Goal: Use online tool/utility: Utilize a website feature to perform a specific function

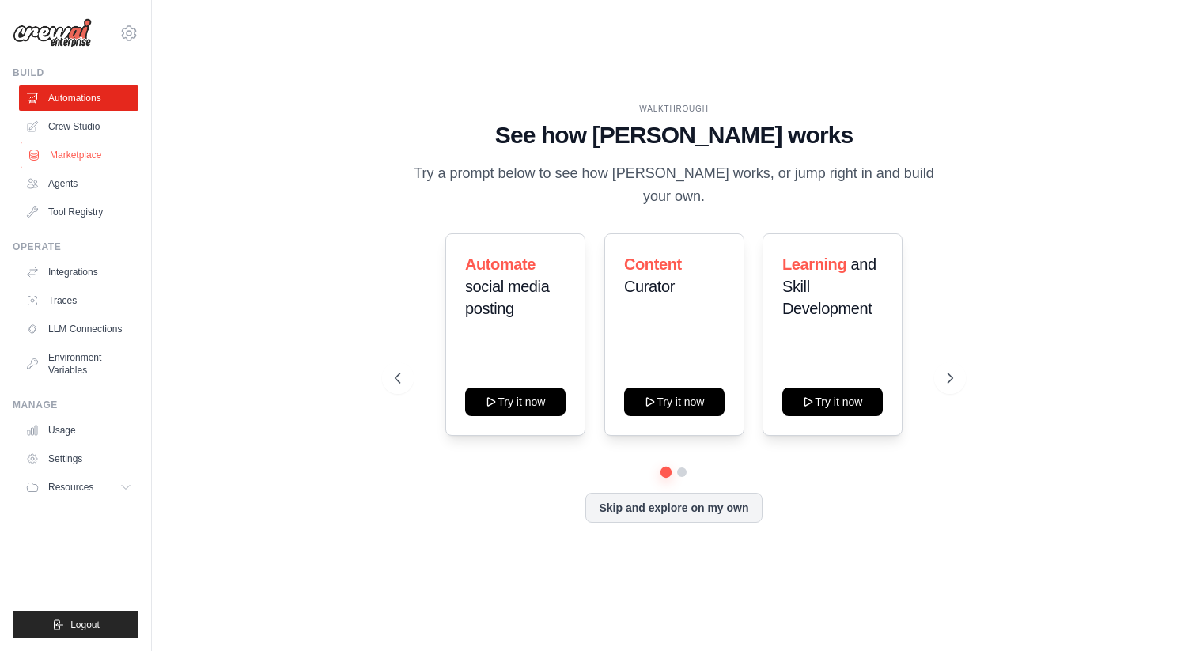
click at [83, 158] on link "Marketplace" at bounding box center [80, 154] width 119 height 25
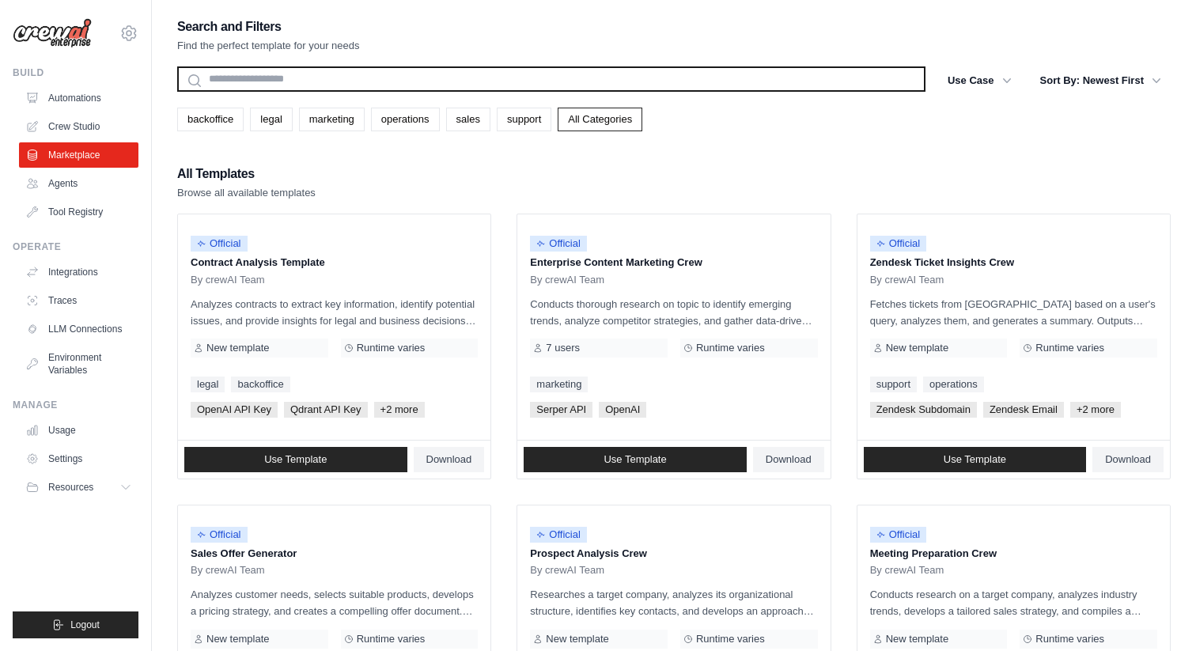
click at [327, 78] on input "text" at bounding box center [551, 78] width 748 height 25
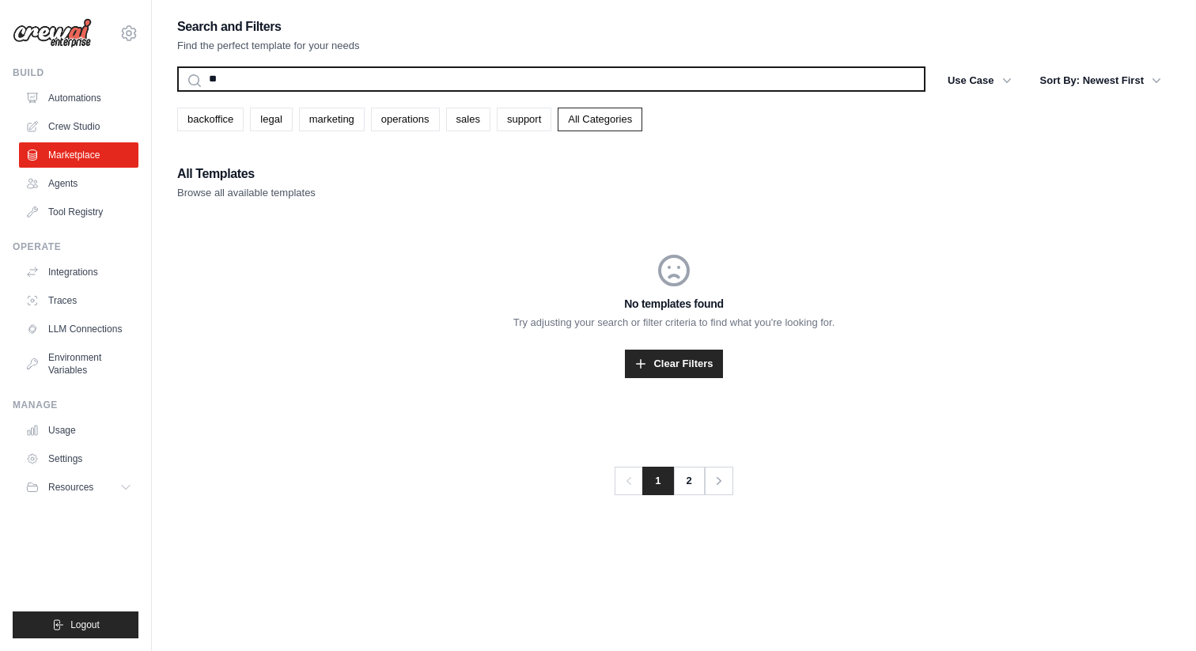
type input "*"
type input "**********"
click at [176, 91] on button "Search" at bounding box center [176, 91] width 1 height 1
drag, startPoint x: 271, startPoint y: 77, endPoint x: 164, endPoint y: 77, distance: 107.6
click at [164, 77] on div "**********" at bounding box center [674, 341] width 1044 height 651
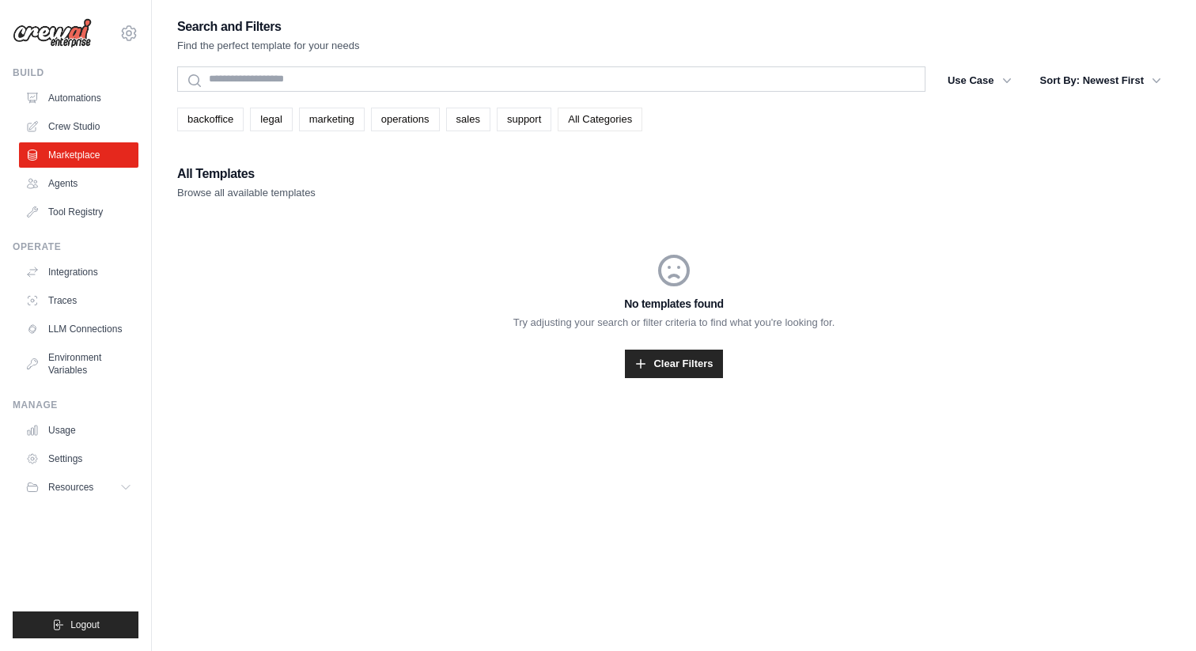
click at [612, 123] on link "All Categories" at bounding box center [600, 120] width 85 height 24
click at [692, 380] on div "No templates found Try adjusting your search or filter criteria to find what yo…" at bounding box center [674, 315] width 994 height 203
click at [692, 366] on link "Clear Filters" at bounding box center [673, 364] width 97 height 28
click at [685, 366] on link "Clear Filters" at bounding box center [673, 364] width 97 height 28
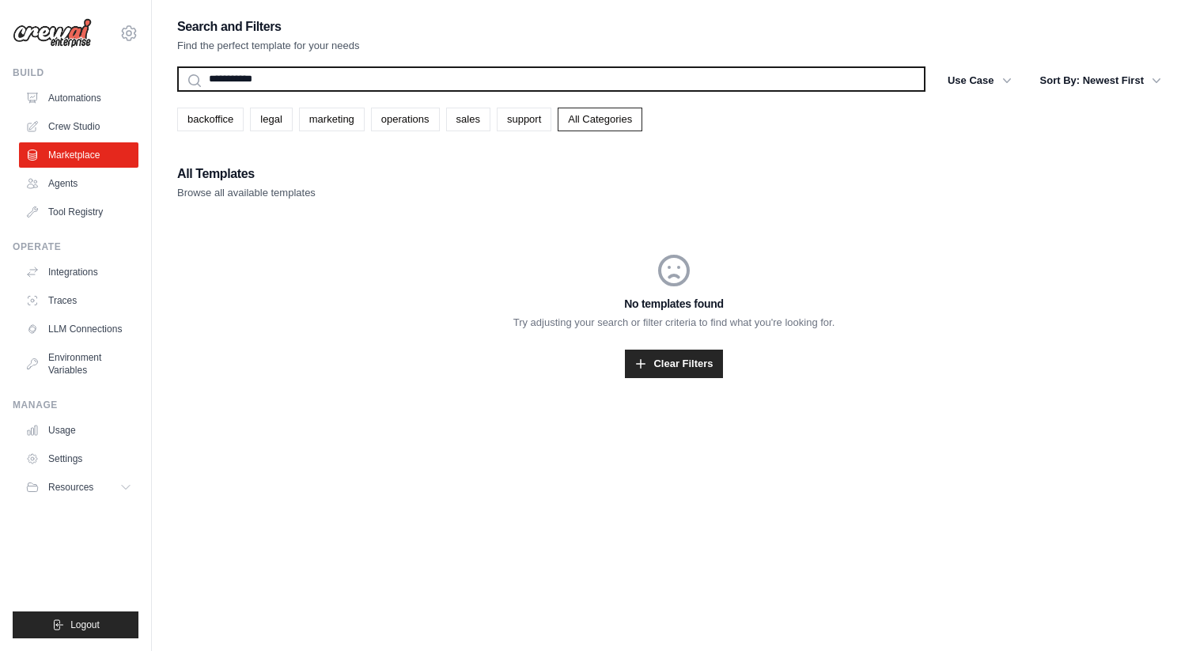
click at [294, 74] on input "**********" at bounding box center [551, 78] width 748 height 25
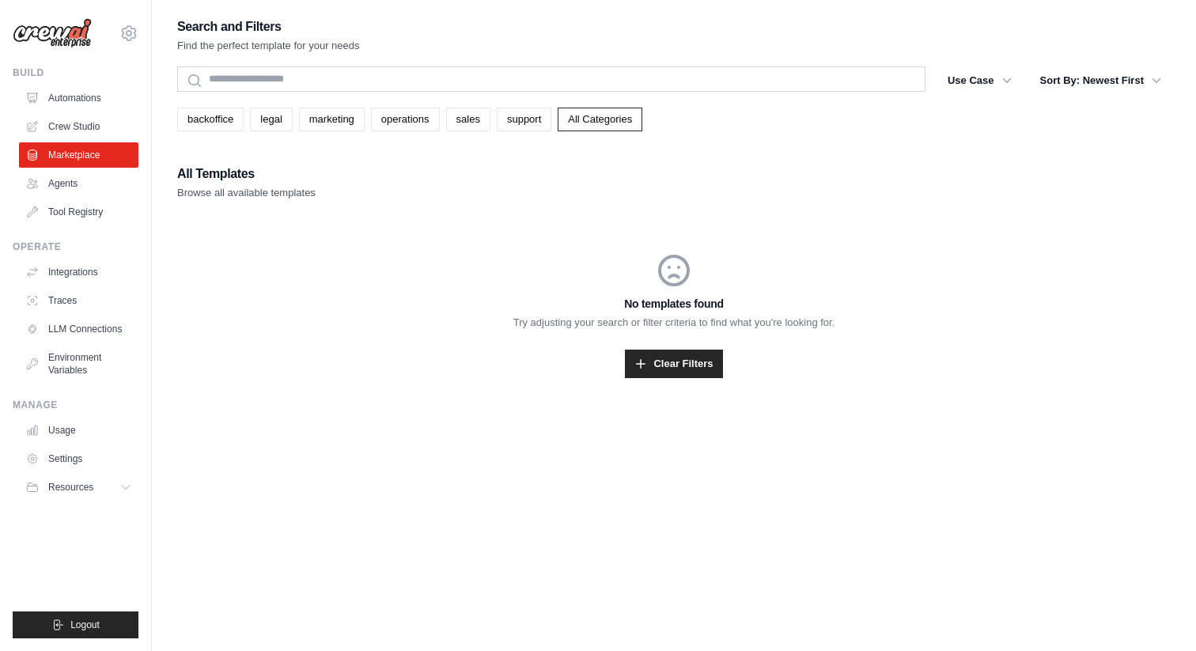
click at [221, 178] on h2 "All Templates" at bounding box center [246, 174] width 138 height 22
click at [93, 152] on link "Marketplace" at bounding box center [80, 154] width 119 height 25
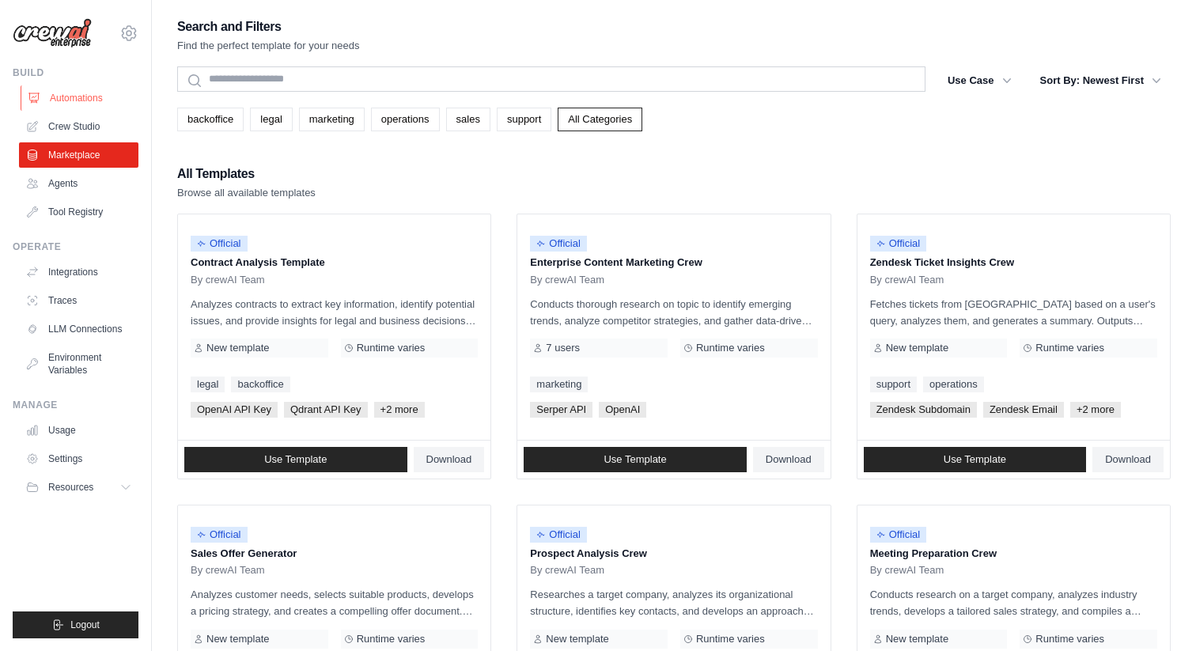
click at [78, 94] on link "Automations" at bounding box center [80, 97] width 119 height 25
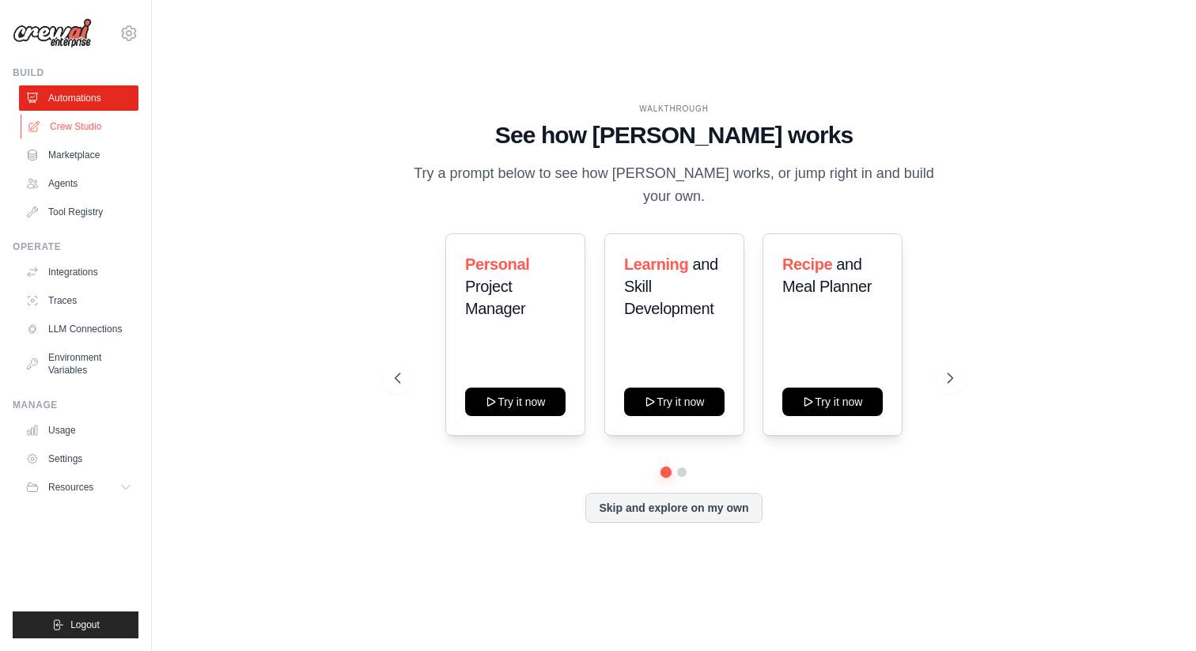
click at [66, 130] on link "Crew Studio" at bounding box center [80, 126] width 119 height 25
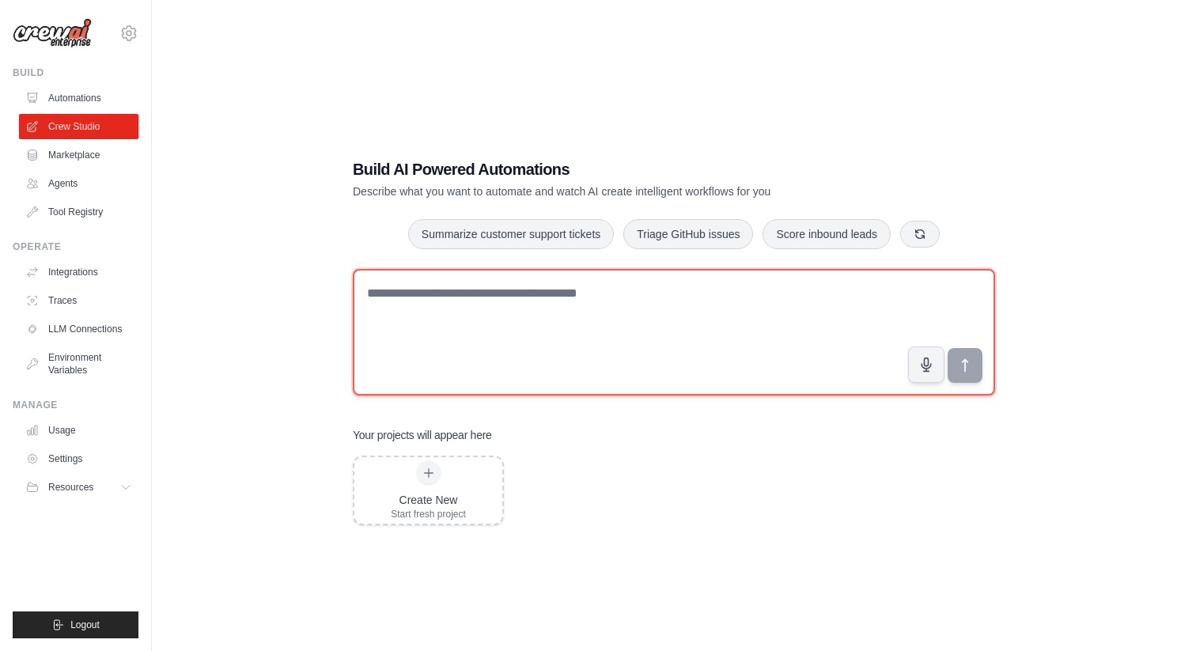
click at [407, 297] on textarea at bounding box center [674, 332] width 642 height 127
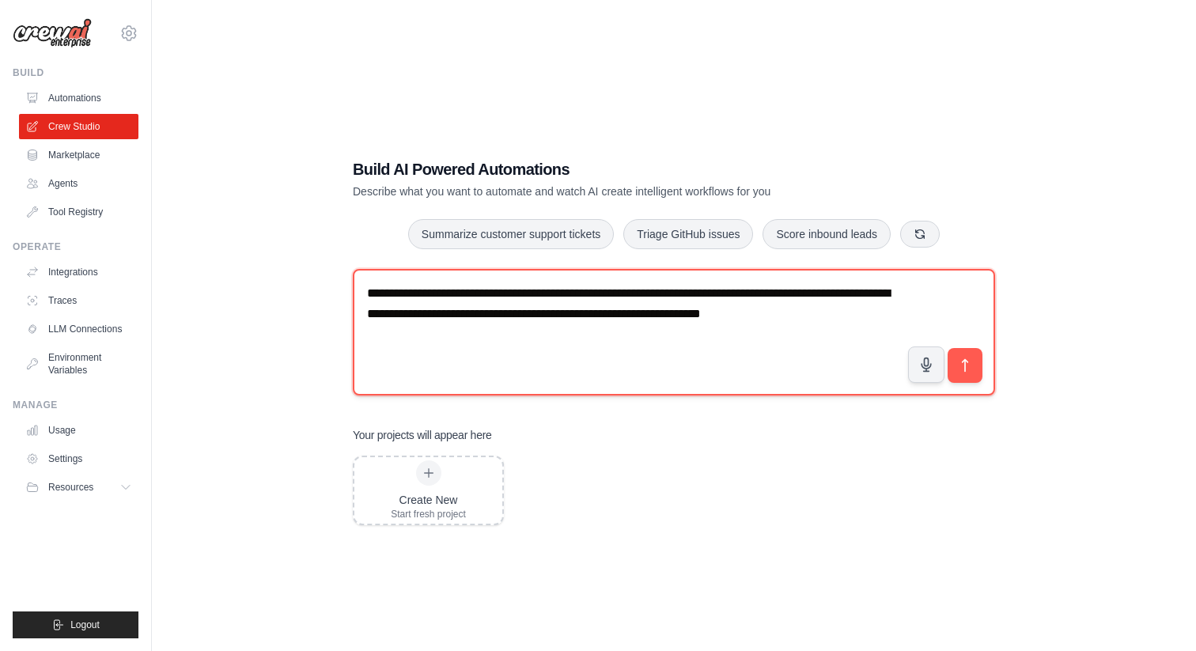
click at [652, 313] on textarea "**********" at bounding box center [674, 332] width 642 height 127
click at [586, 314] on textarea "**********" at bounding box center [674, 332] width 642 height 127
click at [552, 318] on textarea "**********" at bounding box center [674, 332] width 642 height 127
type textarea "**********"
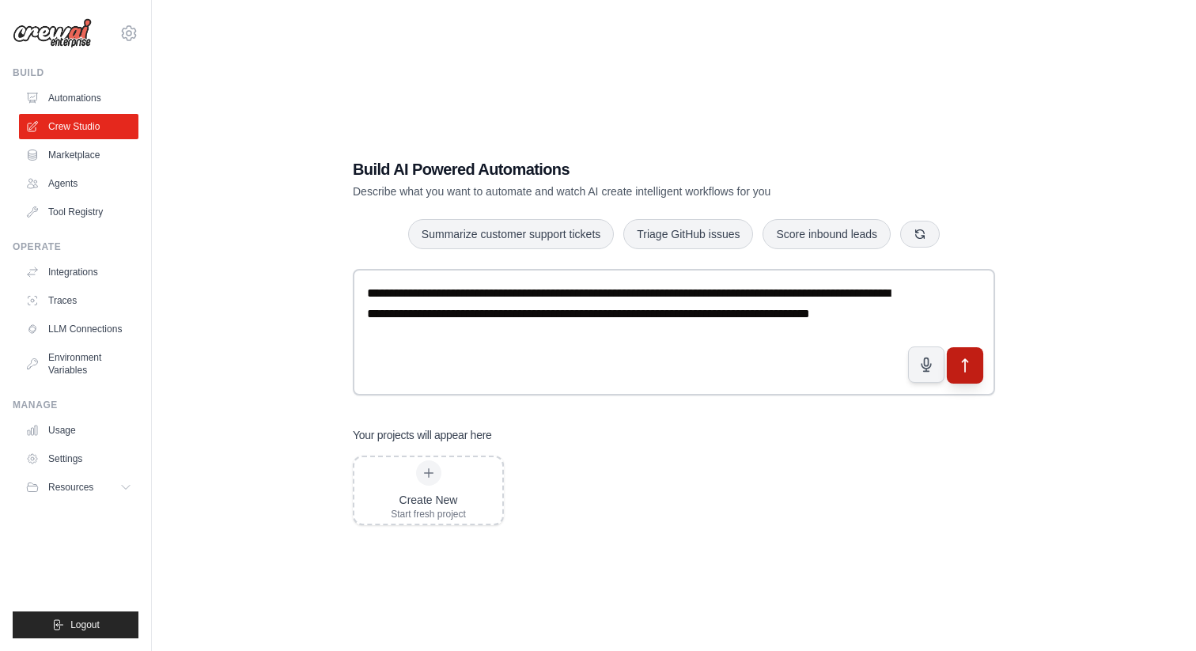
click at [968, 364] on icon "submit" at bounding box center [965, 365] width 17 height 17
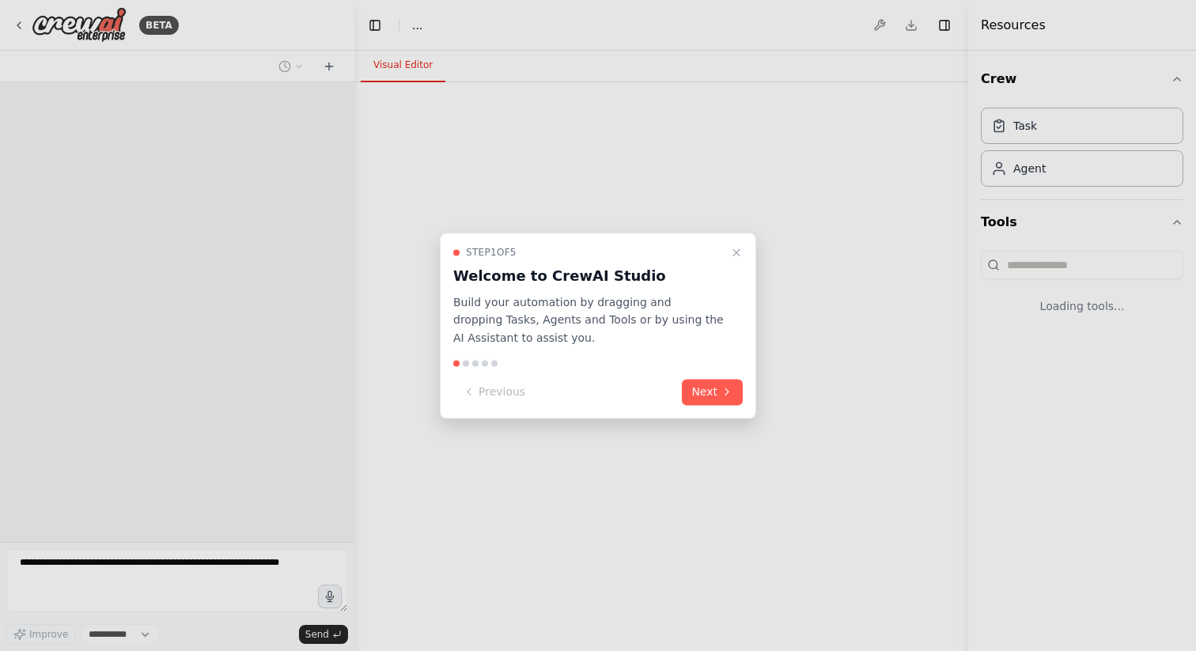
select select "****"
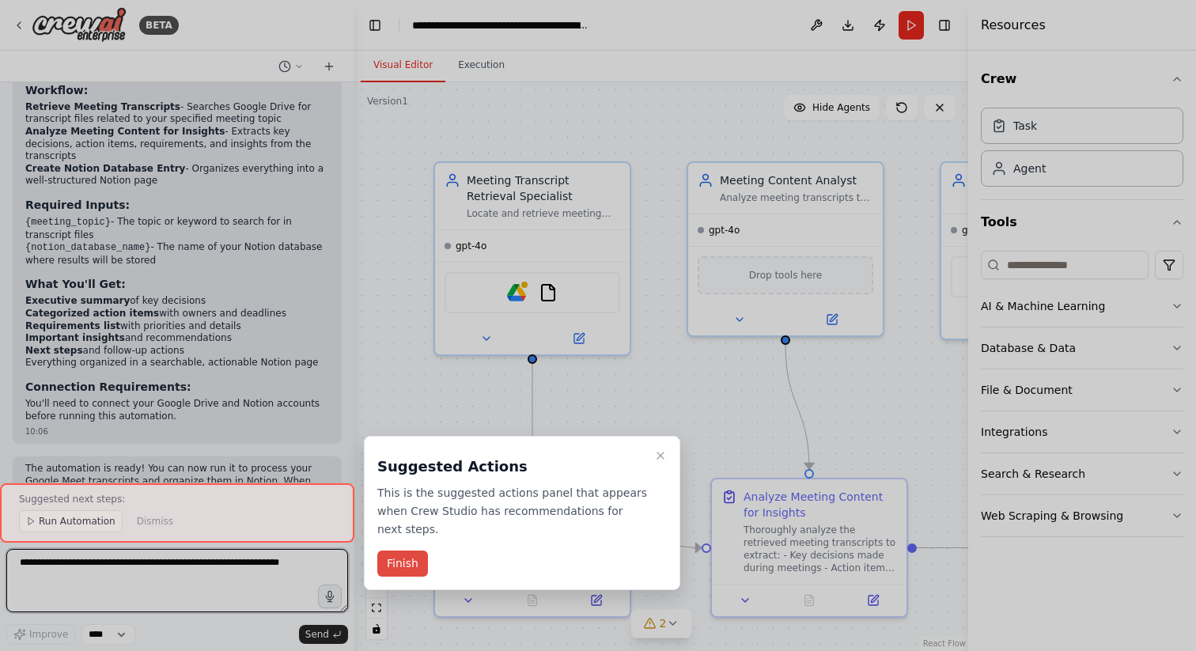
scroll to position [1427, 0]
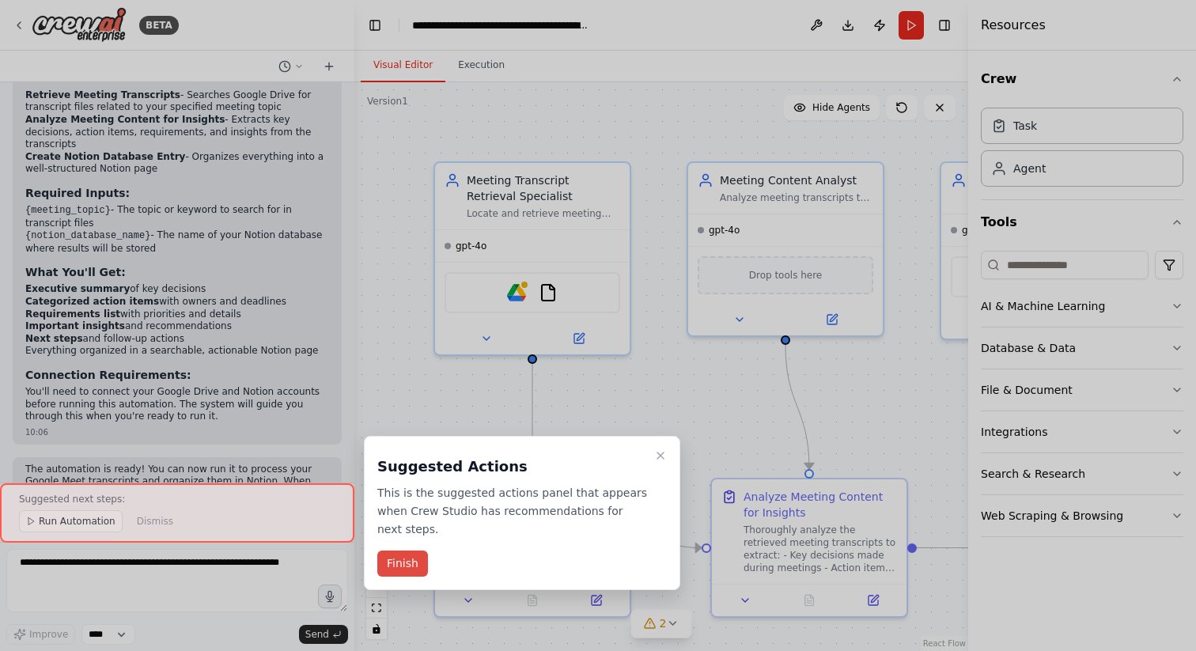
click at [405, 561] on button "Finish" at bounding box center [402, 564] width 51 height 26
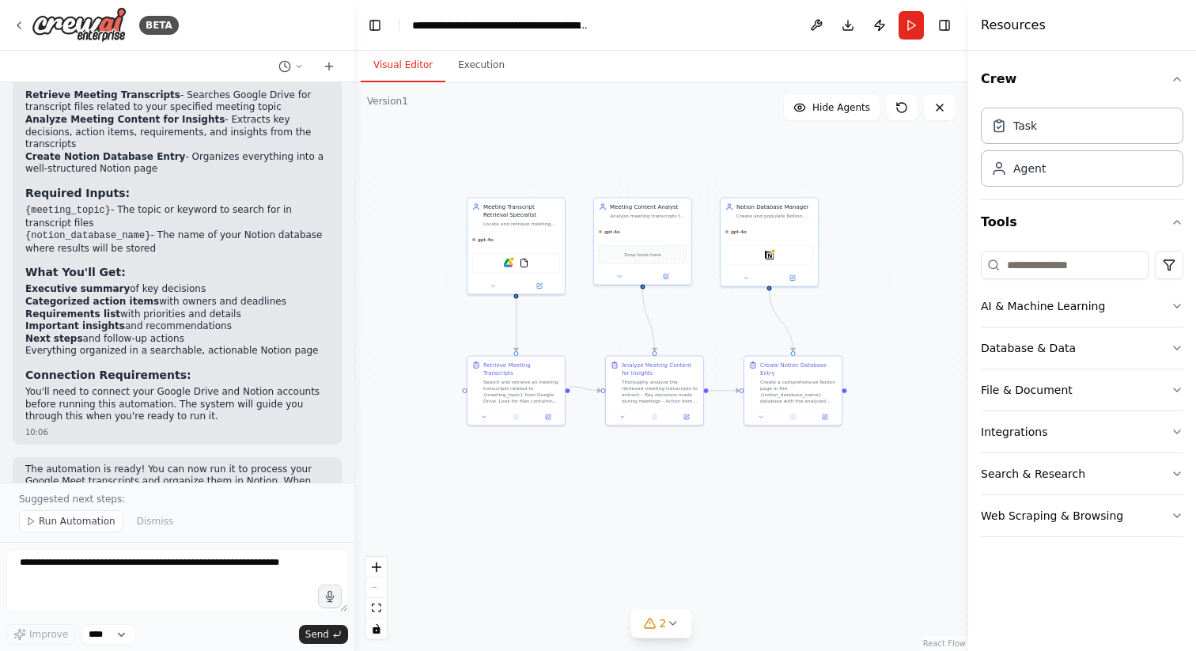
drag, startPoint x: 430, startPoint y: 320, endPoint x: 358, endPoint y: 246, distance: 103.5
click at [358, 246] on div ".deletable-edge-delete-btn { width: 20px; height: 20px; border: 0px solid #ffff…" at bounding box center [661, 366] width 614 height 569
click at [521, 263] on img at bounding box center [524, 261] width 9 height 9
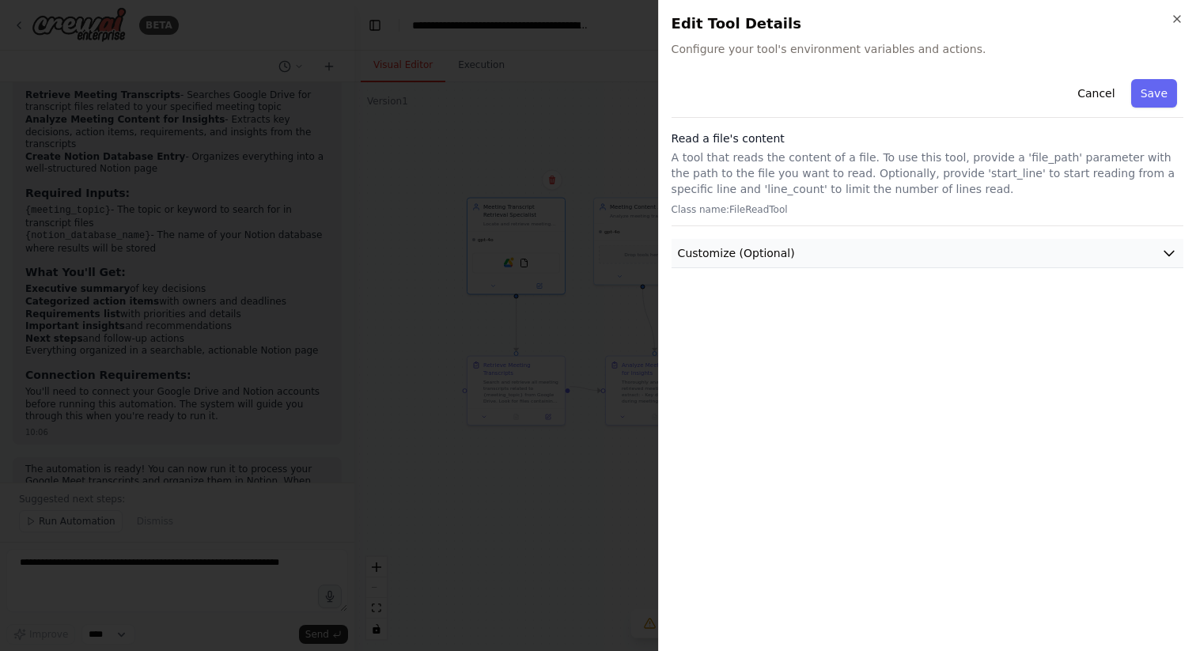
click at [780, 263] on button "Customize (Optional)" at bounding box center [928, 253] width 512 height 29
click at [1177, 15] on icon "button" at bounding box center [1177, 19] width 13 height 13
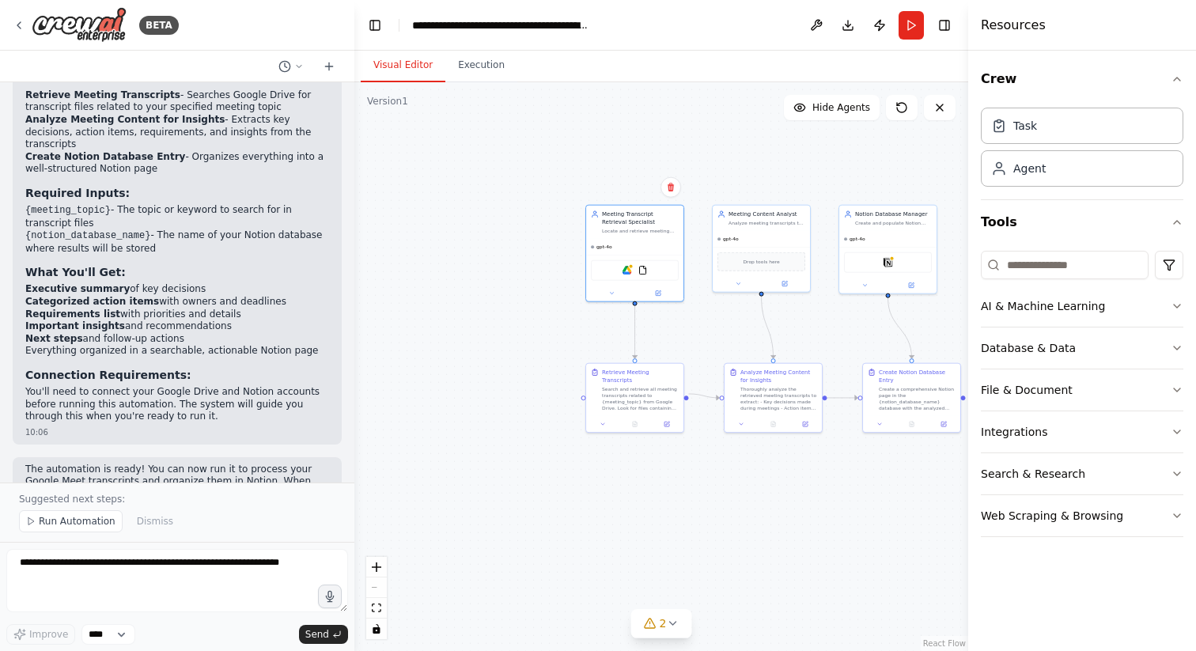
drag, startPoint x: 410, startPoint y: 262, endPoint x: 530, endPoint y: 311, distance: 129.9
click at [530, 311] on div ".deletable-edge-delete-btn { width: 20px; height: 20px; border: 0px solid #ffff…" at bounding box center [661, 366] width 614 height 569
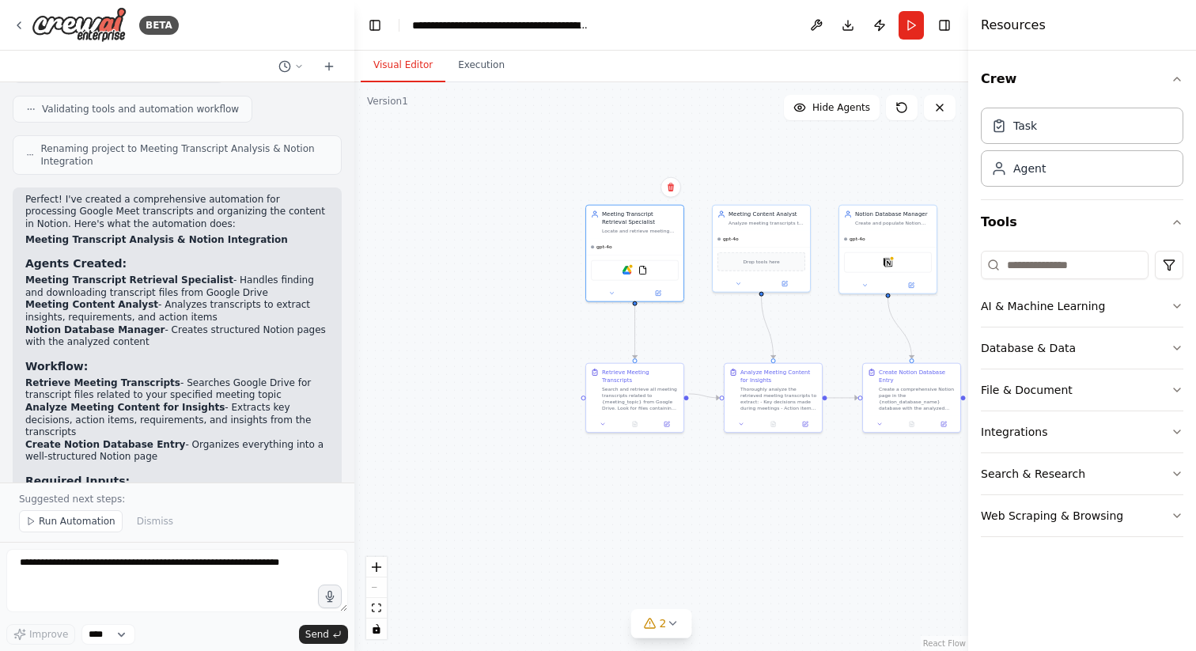
scroll to position [1154, 0]
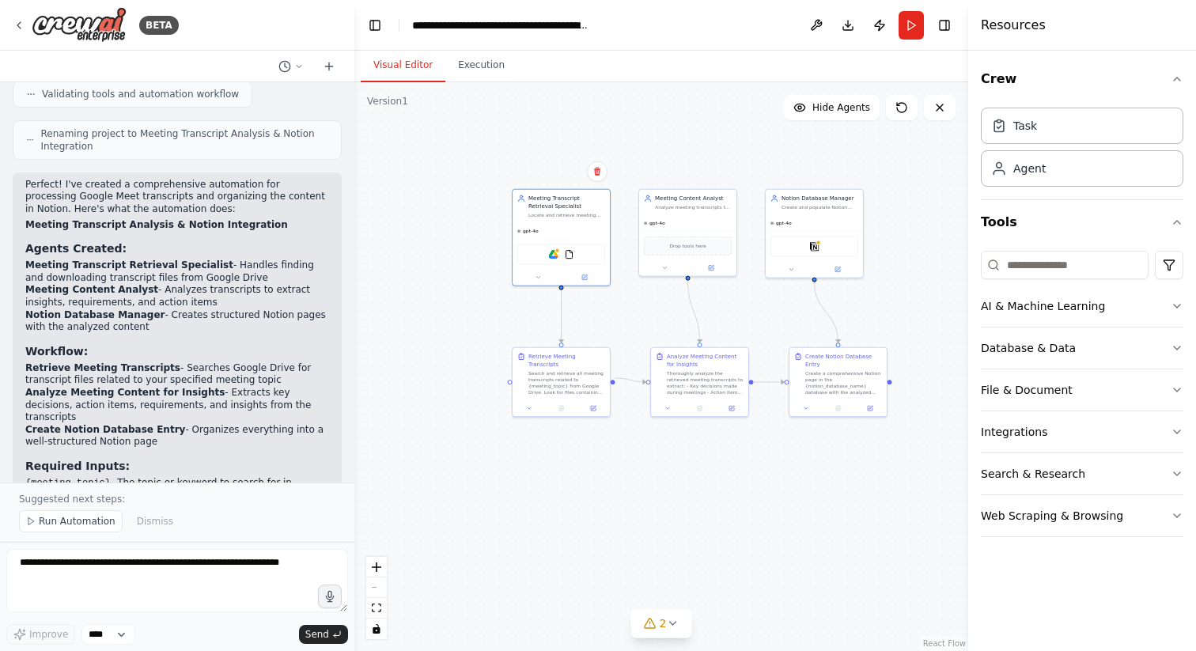
drag, startPoint x: 561, startPoint y: 315, endPoint x: 458, endPoint y: 291, distance: 105.6
click at [458, 290] on div ".deletable-edge-delete-btn { width: 20px; height: 20px; border: 0px solid #ffff…" at bounding box center [661, 366] width 614 height 569
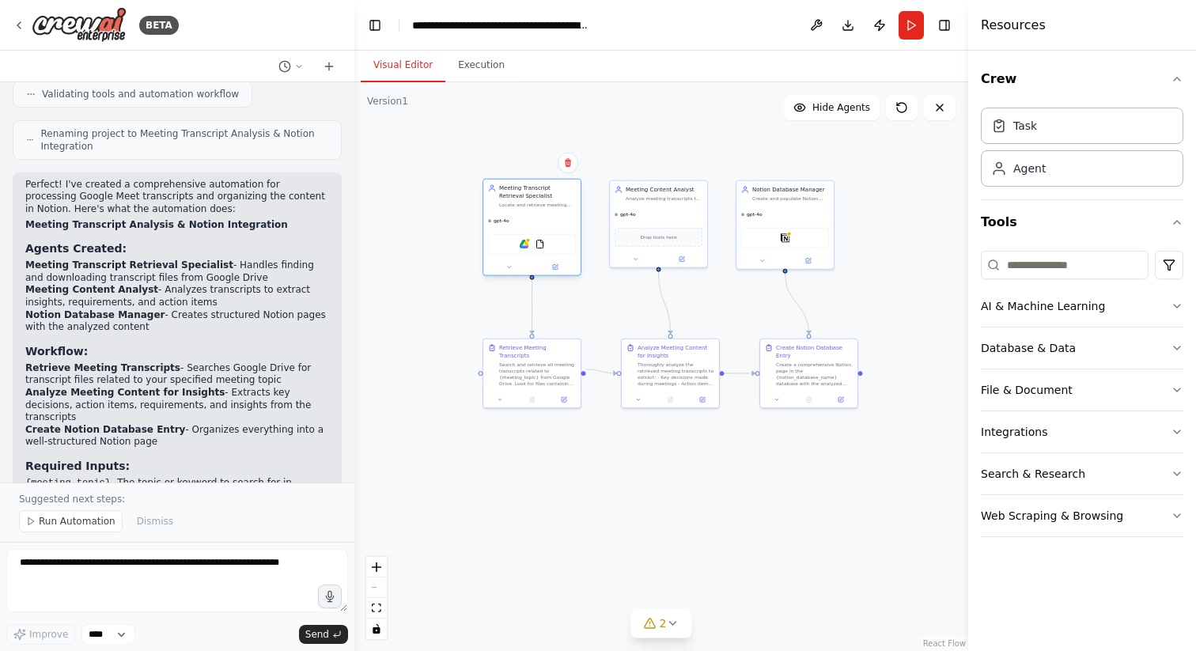
click at [524, 249] on div "Google Drive FileReadTool" at bounding box center [532, 244] width 88 height 21
click at [561, 267] on button at bounding box center [555, 267] width 45 height 9
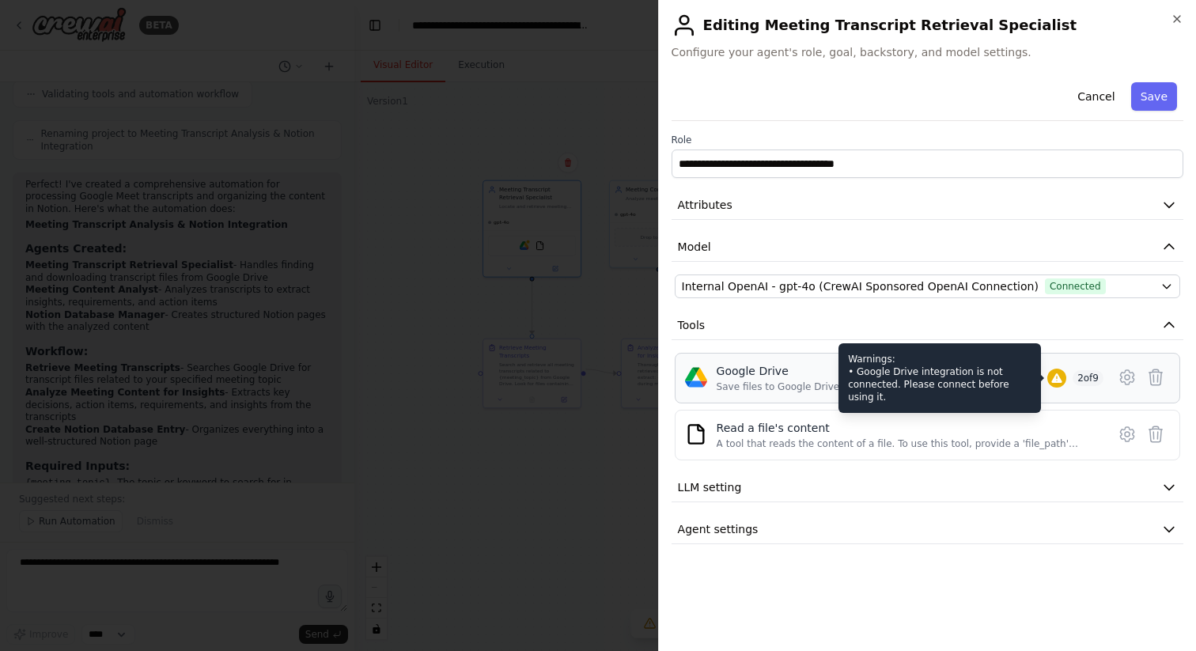
click at [1055, 378] on icon at bounding box center [1057, 378] width 13 height 13
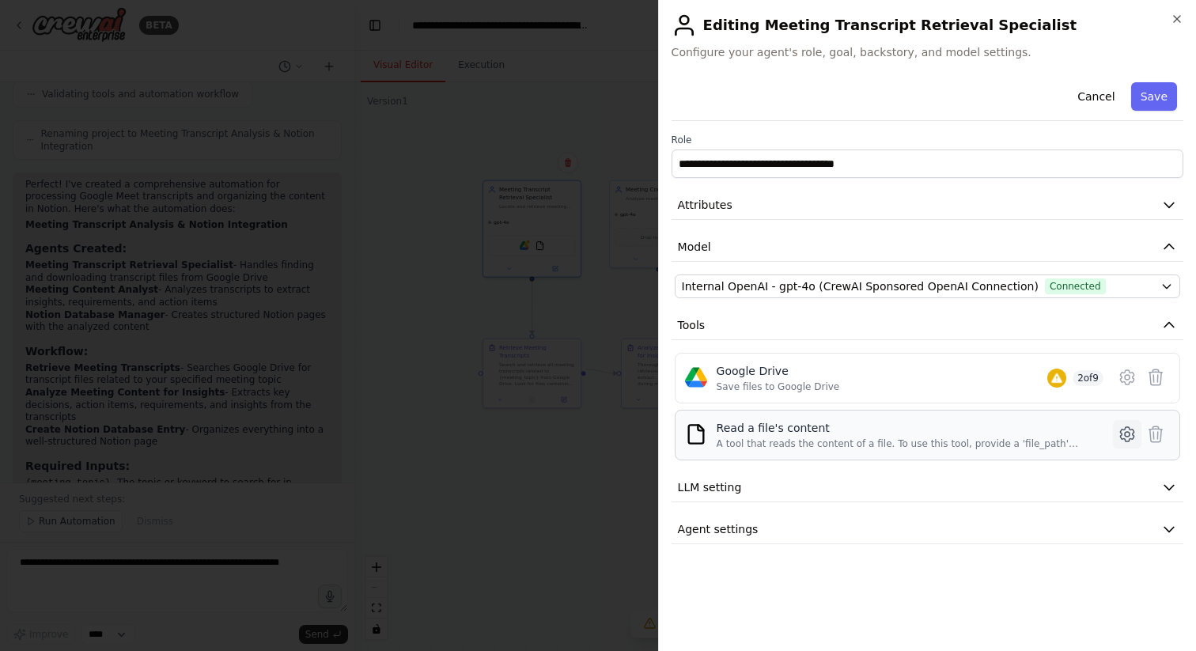
click at [1127, 436] on icon at bounding box center [1127, 434] width 5 height 5
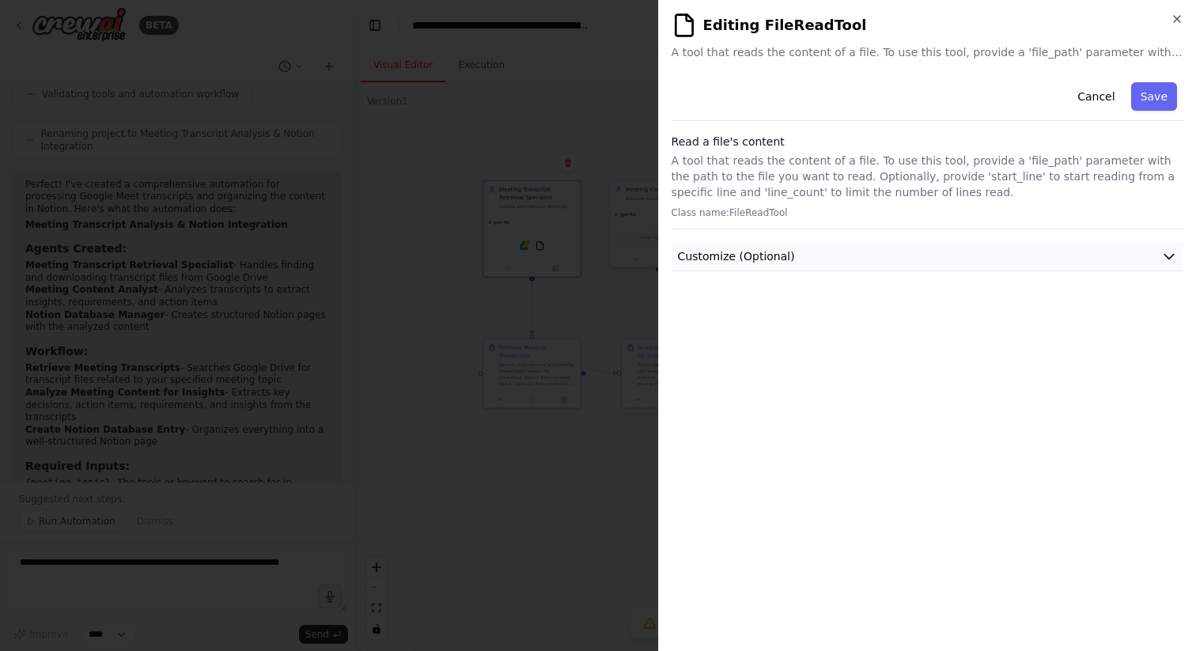
click at [813, 251] on button "Customize (Optional)" at bounding box center [928, 256] width 512 height 29
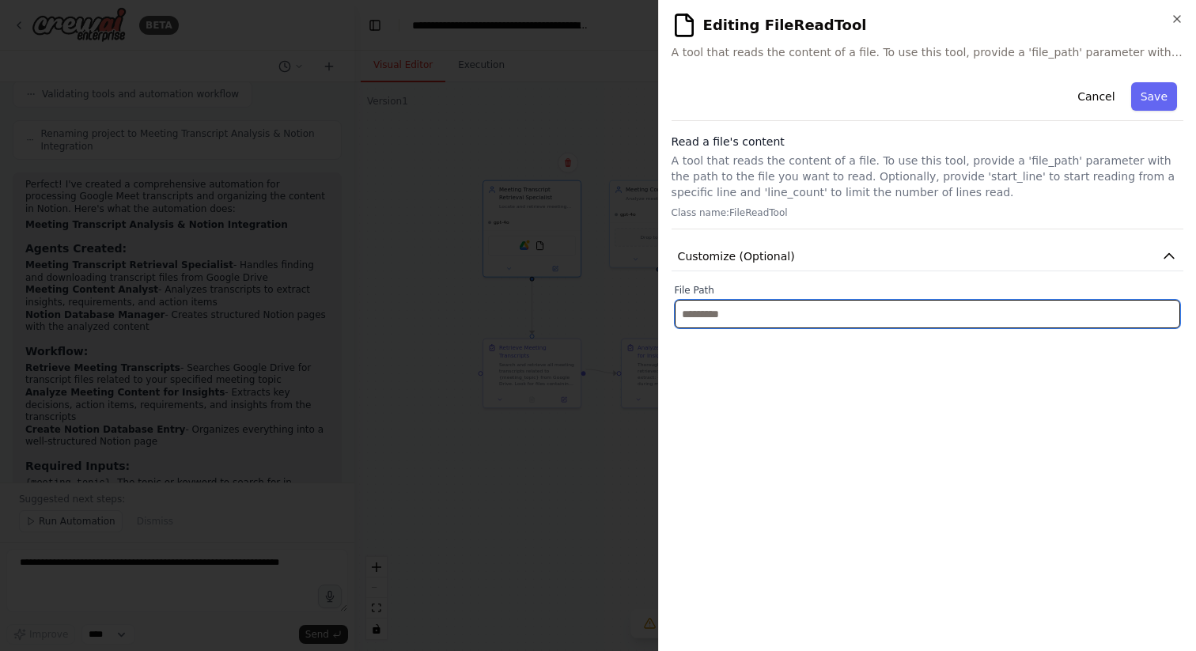
click at [805, 313] on input "text" at bounding box center [928, 314] width 506 height 28
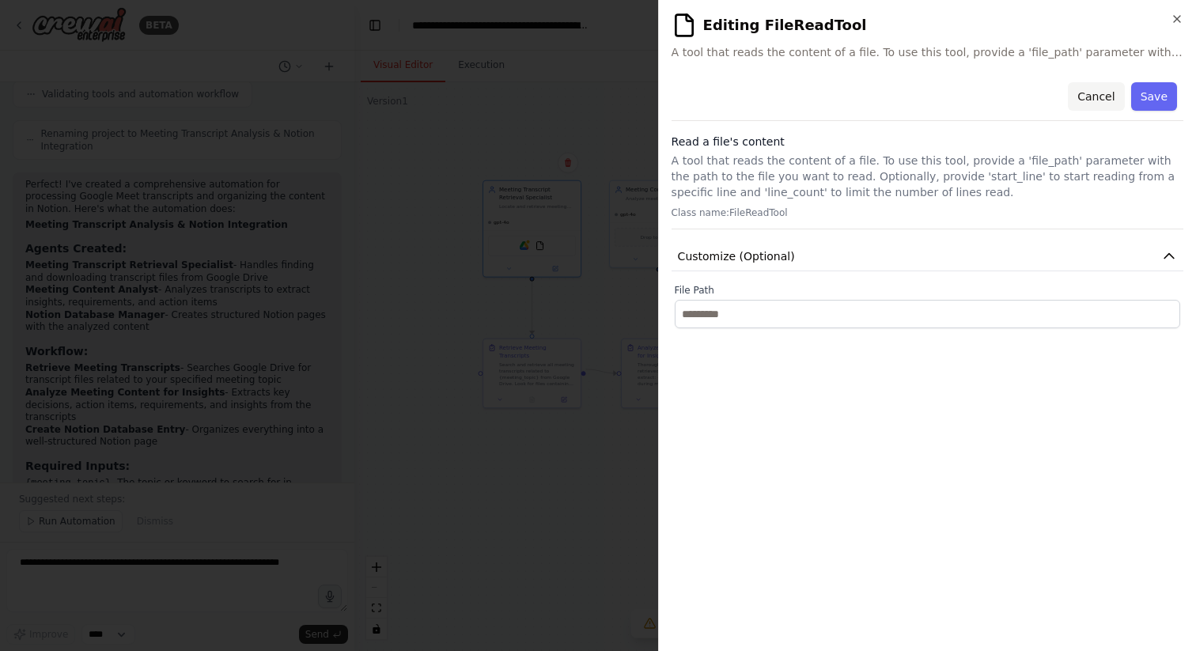
click at [1093, 94] on button "Cancel" at bounding box center [1096, 96] width 56 height 28
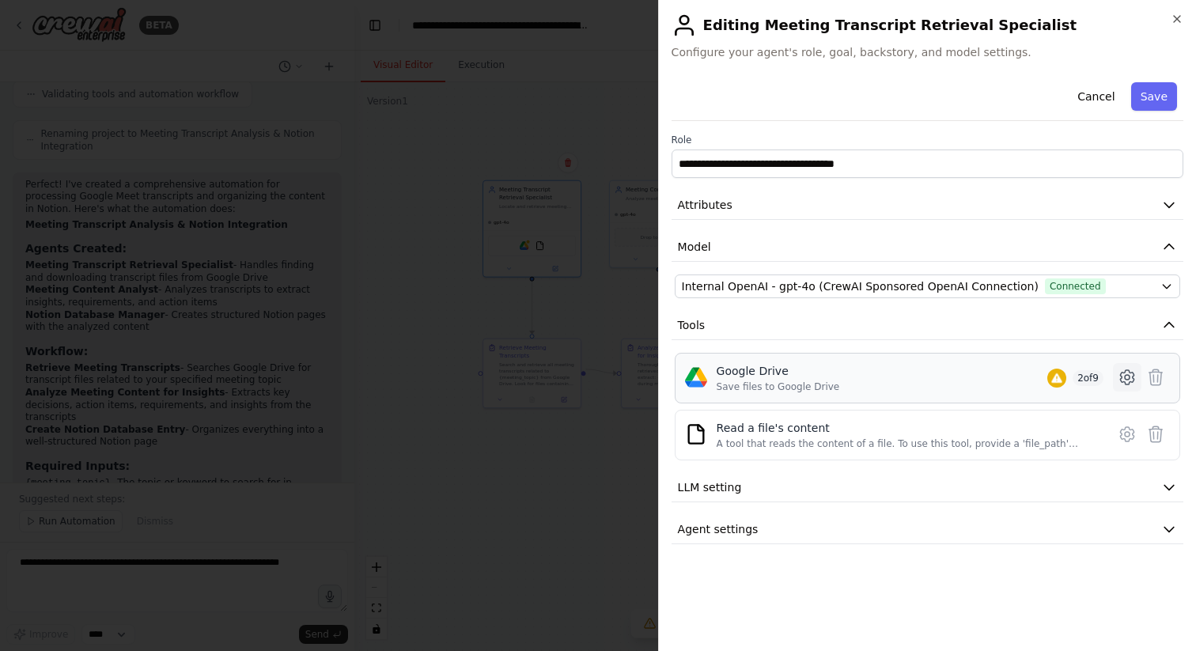
click at [1129, 372] on icon at bounding box center [1126, 377] width 13 height 14
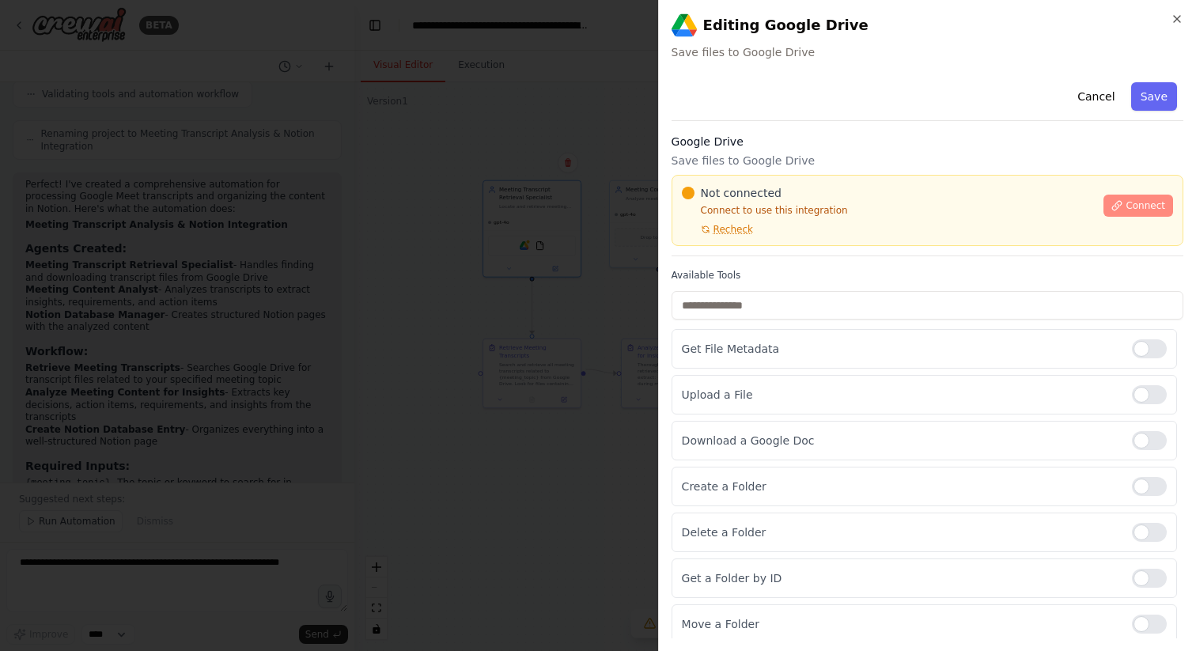
click at [1131, 199] on span "Connect" at bounding box center [1146, 205] width 40 height 13
click at [777, 183] on div "Not connected Connect to use this integration Recheck Connect" at bounding box center [928, 210] width 512 height 71
click at [776, 188] on span "Not connected" at bounding box center [741, 193] width 81 height 16
click at [502, 258] on div at bounding box center [598, 325] width 1196 height 651
